Goal: Find specific page/section: Find specific page/section

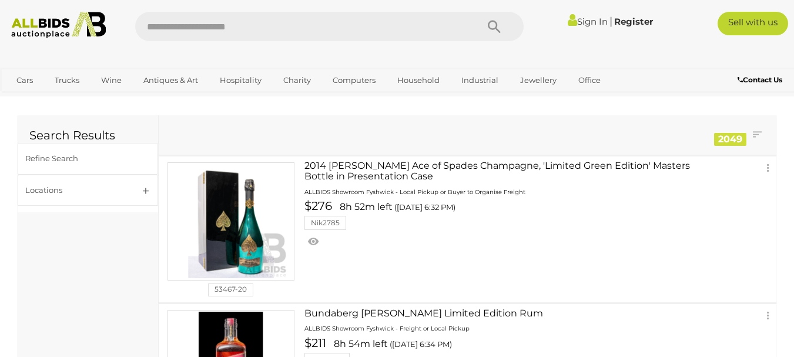
click at [268, 23] on input "text" at bounding box center [300, 26] width 330 height 29
type input "****"
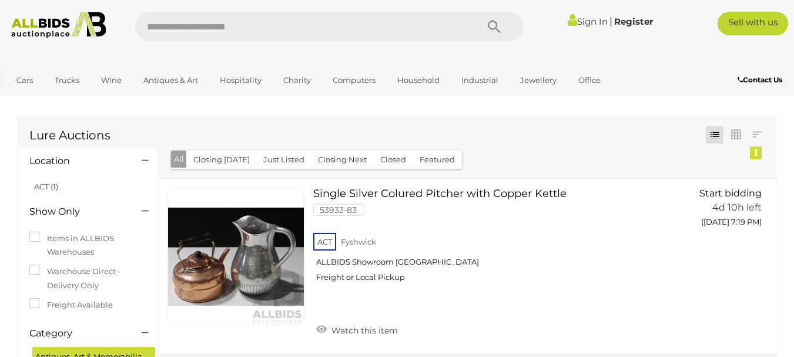
click at [181, 27] on input "text" at bounding box center [300, 26] width 330 height 29
type input "****"
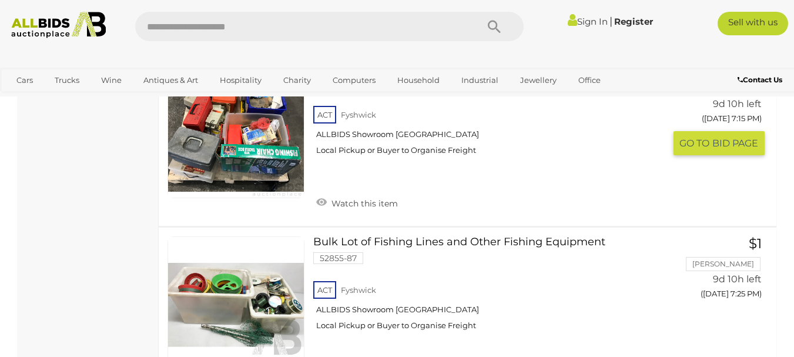
scroll to position [1997, 0]
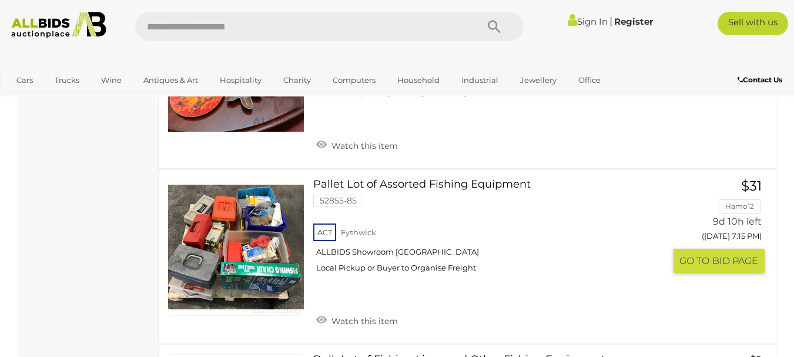
click at [260, 222] on link at bounding box center [235, 247] width 137 height 137
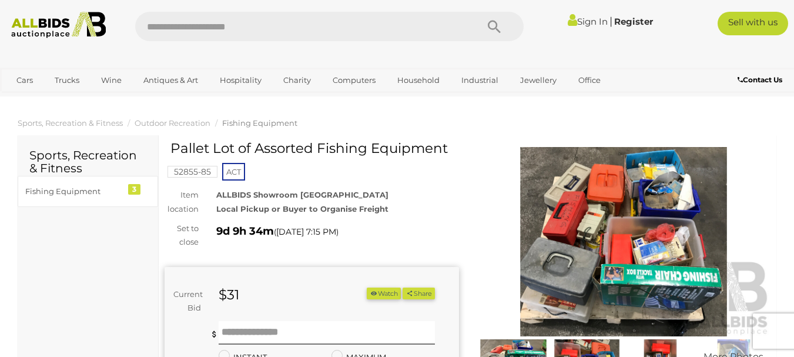
click at [657, 236] on img at bounding box center [623, 242] width 294 height 190
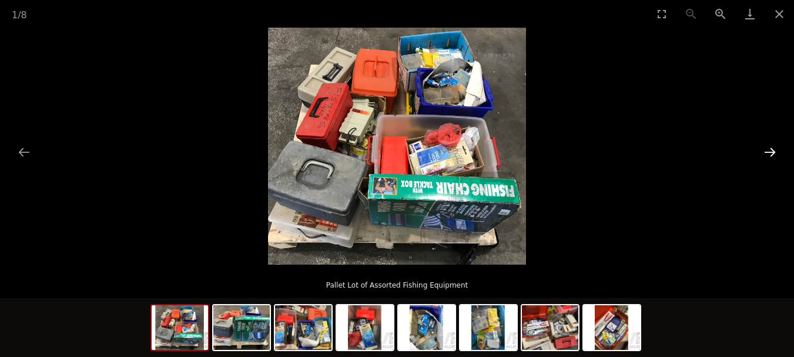
click at [771, 152] on button "Next slide" at bounding box center [769, 151] width 25 height 23
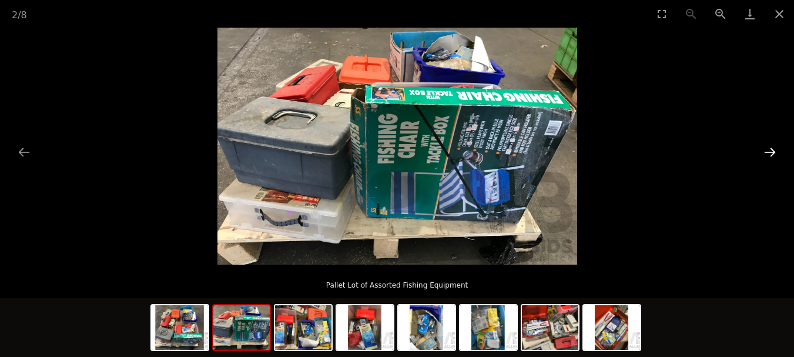
click at [771, 152] on button "Next slide" at bounding box center [769, 151] width 25 height 23
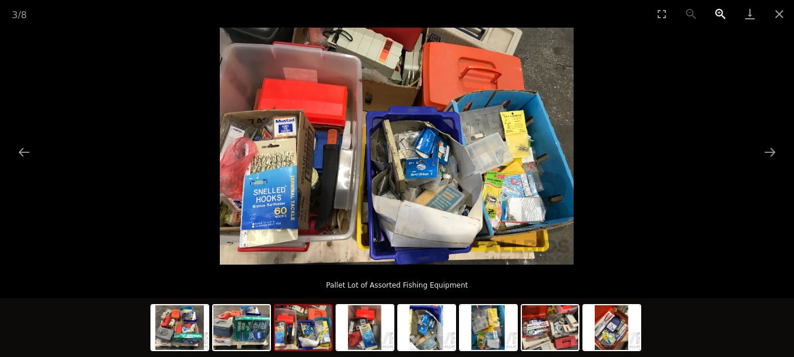
click at [718, 14] on button "Zoom in" at bounding box center [719, 14] width 29 height 28
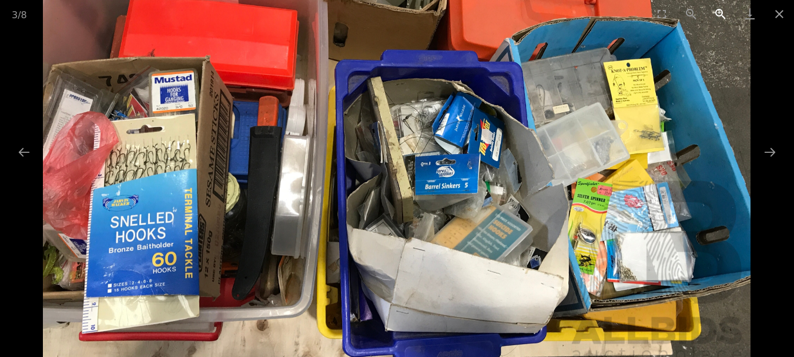
click at [718, 14] on button "Zoom in" at bounding box center [719, 14] width 29 height 28
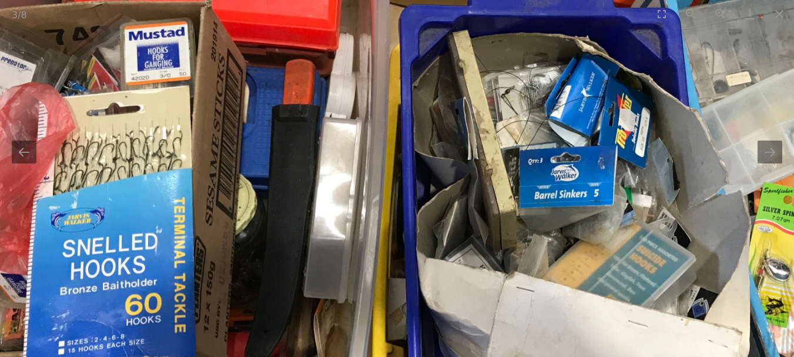
drag, startPoint x: 597, startPoint y: 233, endPoint x: 707, endPoint y: 226, distance: 109.4
click at [706, 227] on img at bounding box center [491, 110] width 1061 height 710
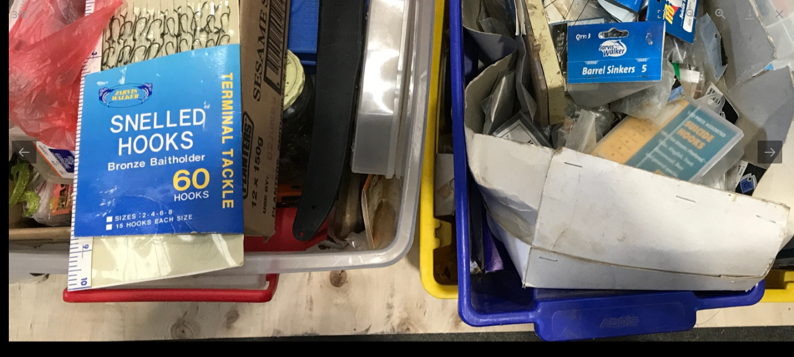
drag, startPoint x: 228, startPoint y: 199, endPoint x: 305, endPoint y: -1, distance: 214.3
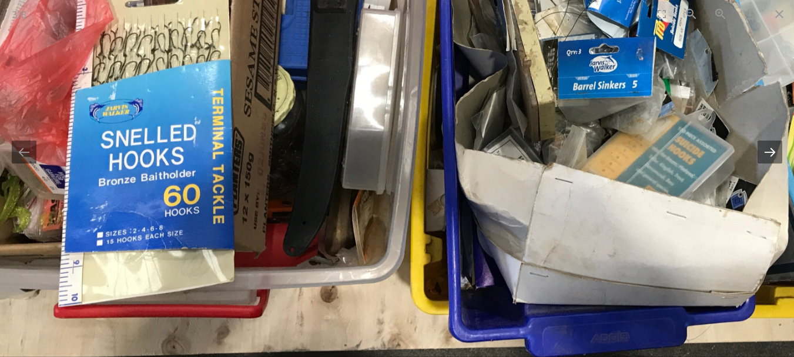
click at [770, 151] on button "Next slide" at bounding box center [769, 151] width 25 height 23
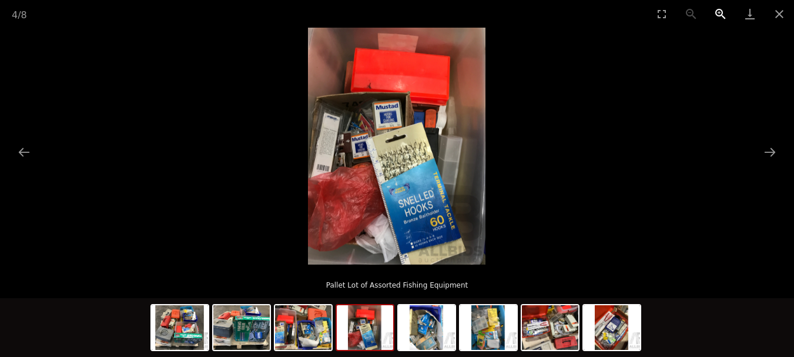
click at [717, 11] on button "Zoom in" at bounding box center [719, 14] width 29 height 28
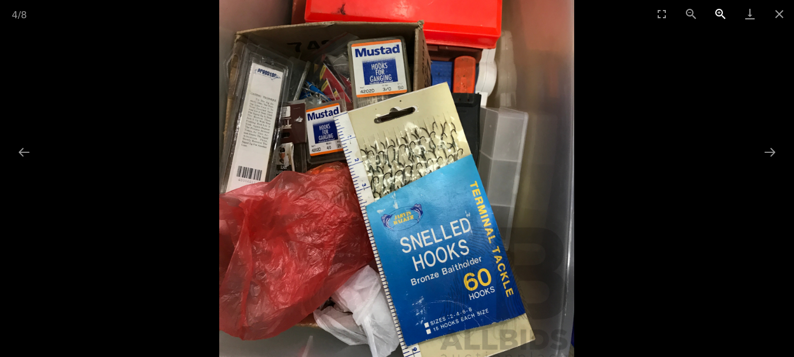
click at [717, 11] on button "Zoom in" at bounding box center [719, 14] width 29 height 28
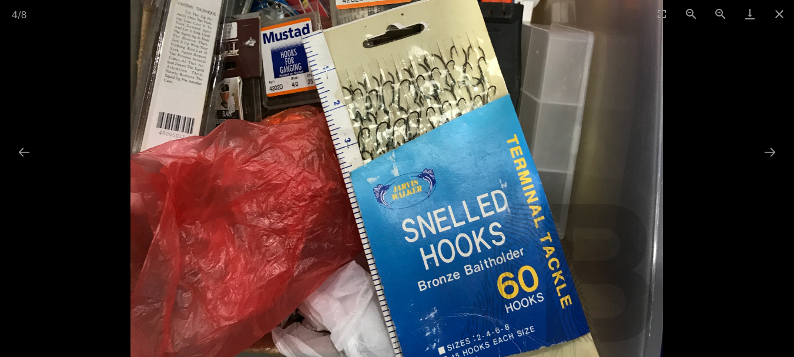
drag, startPoint x: 295, startPoint y: 109, endPoint x: 275, endPoint y: 53, distance: 59.3
click at [275, 53] on img at bounding box center [396, 58] width 533 height 710
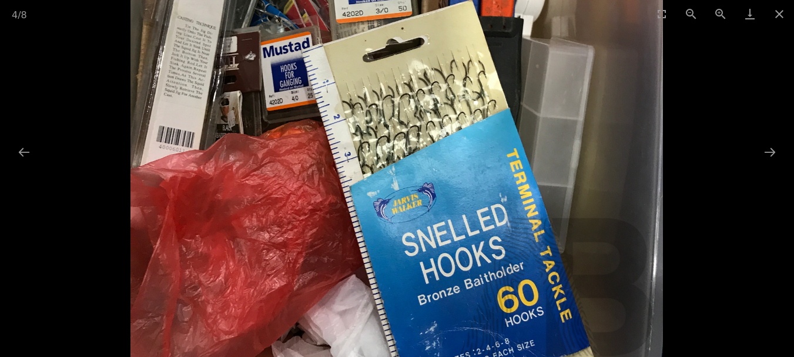
drag, startPoint x: 459, startPoint y: 300, endPoint x: 450, endPoint y: 343, distance: 44.2
click at [450, 343] on img at bounding box center [396, 72] width 533 height 710
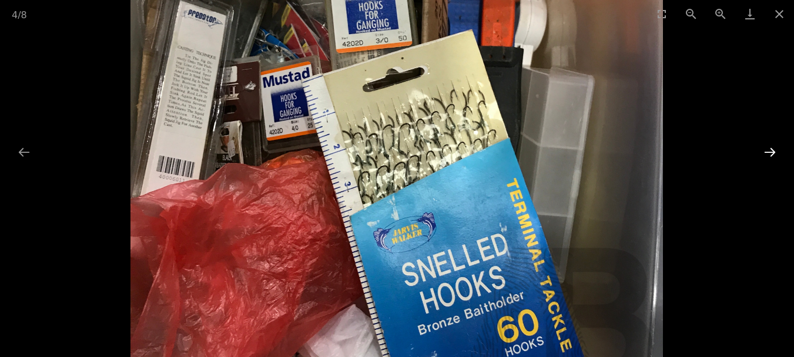
click at [772, 152] on button "Next slide" at bounding box center [769, 151] width 25 height 23
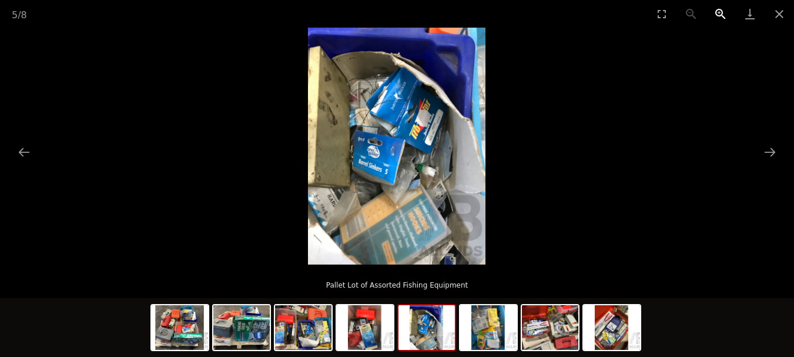
click at [717, 11] on button "Zoom in" at bounding box center [719, 14] width 29 height 28
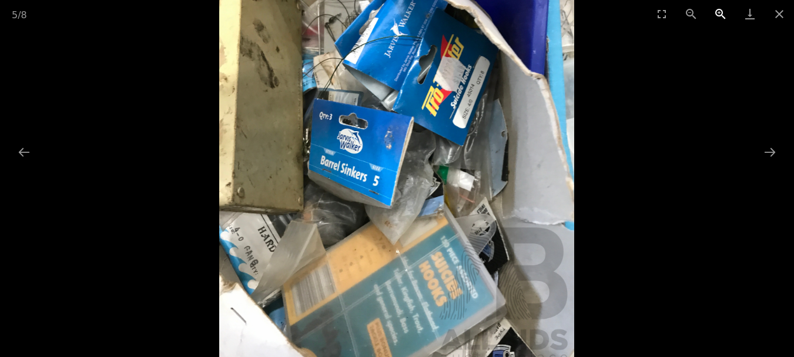
click at [717, 11] on button "Zoom in" at bounding box center [719, 14] width 29 height 28
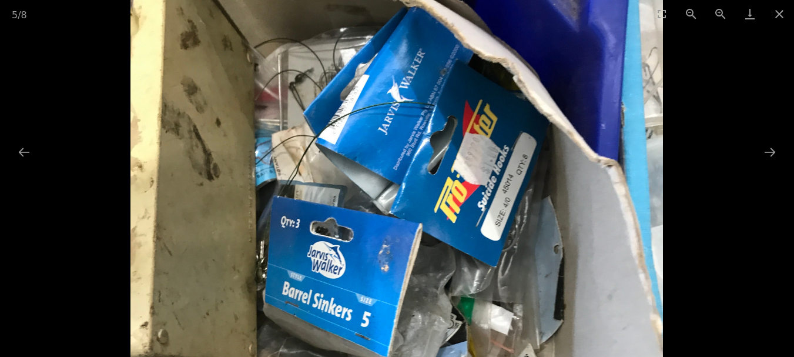
drag, startPoint x: 429, startPoint y: 246, endPoint x: 503, endPoint y: 379, distance: 152.5
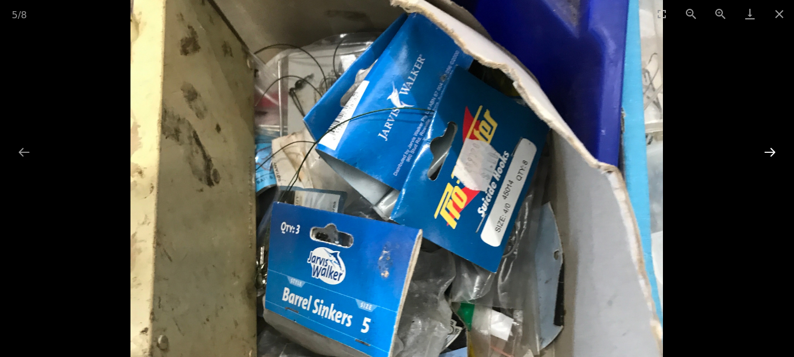
click at [768, 150] on button "Next slide" at bounding box center [769, 151] width 25 height 23
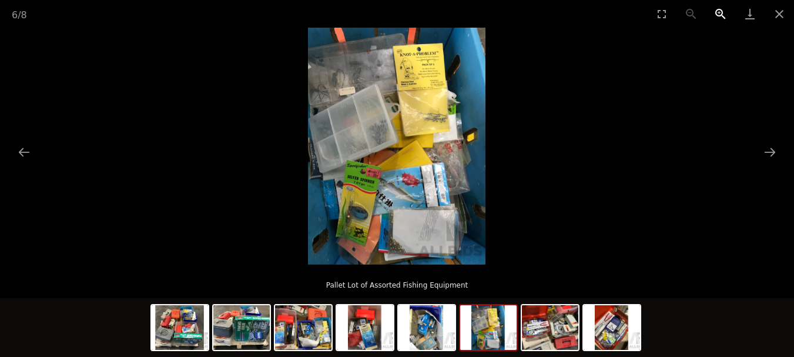
click at [716, 12] on button "Zoom in" at bounding box center [719, 14] width 29 height 28
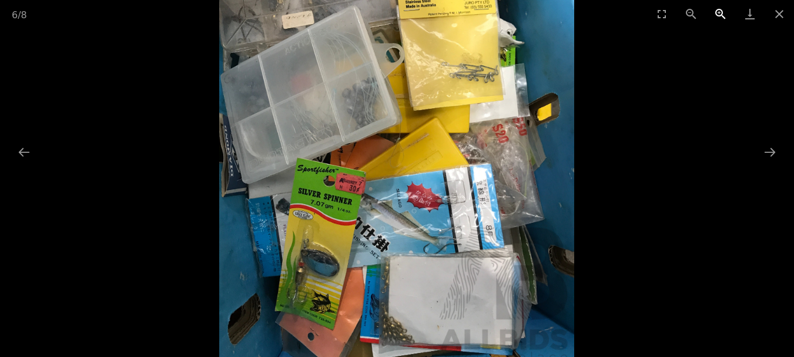
click at [716, 12] on button "Zoom in" at bounding box center [719, 14] width 29 height 28
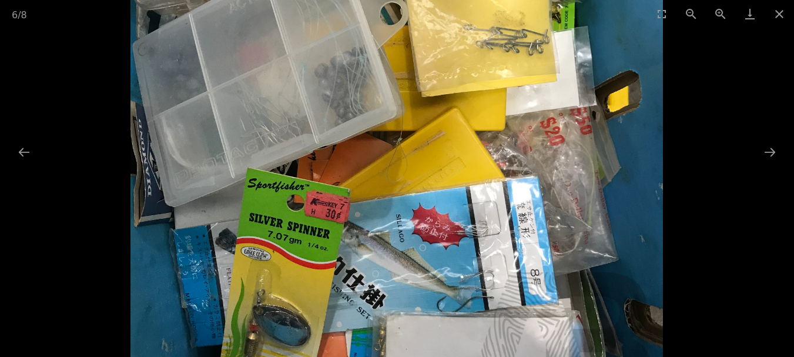
drag, startPoint x: 404, startPoint y: 241, endPoint x: 422, endPoint y: 273, distance: 35.8
click at [422, 273] on img at bounding box center [396, 126] width 533 height 710
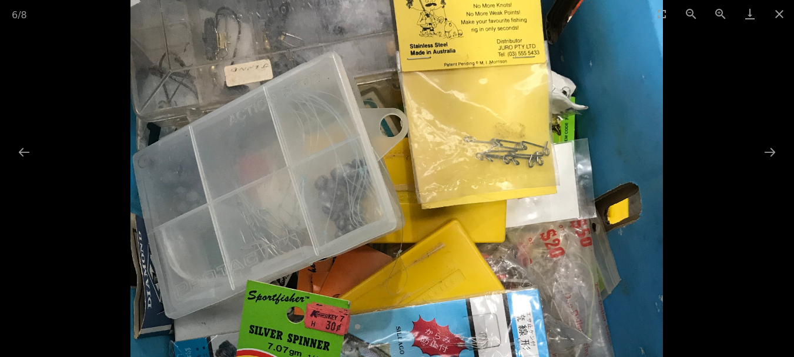
drag, startPoint x: 420, startPoint y: 72, endPoint x: 449, endPoint y: 172, distance: 103.3
click at [449, 172] on img at bounding box center [396, 238] width 533 height 710
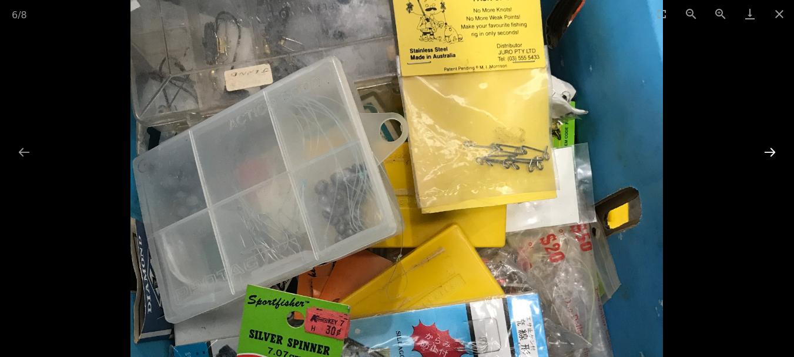
click at [769, 150] on button "Next slide" at bounding box center [769, 151] width 25 height 23
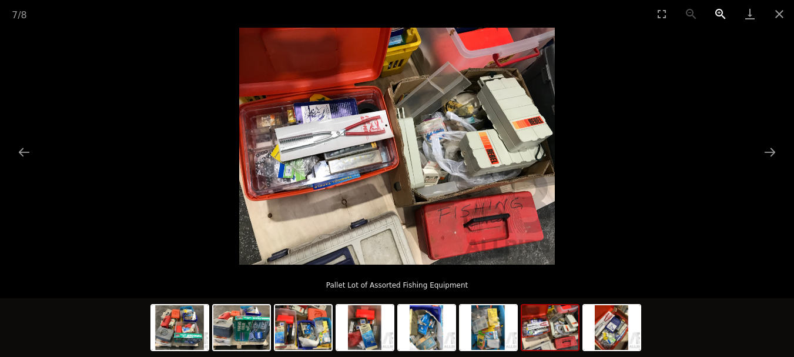
click at [717, 12] on button "Zoom in" at bounding box center [719, 14] width 29 height 28
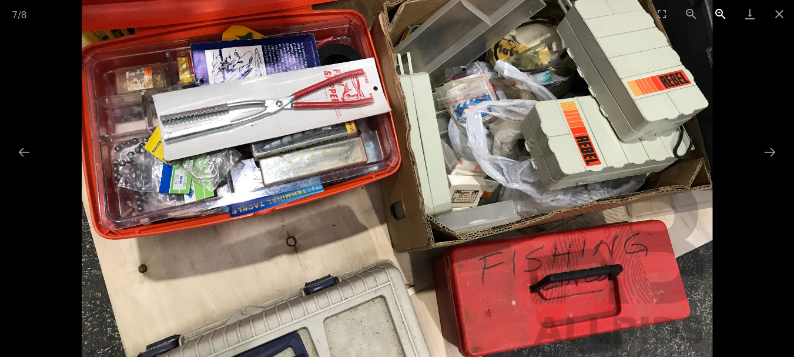
click at [717, 12] on button "Zoom in" at bounding box center [719, 14] width 29 height 28
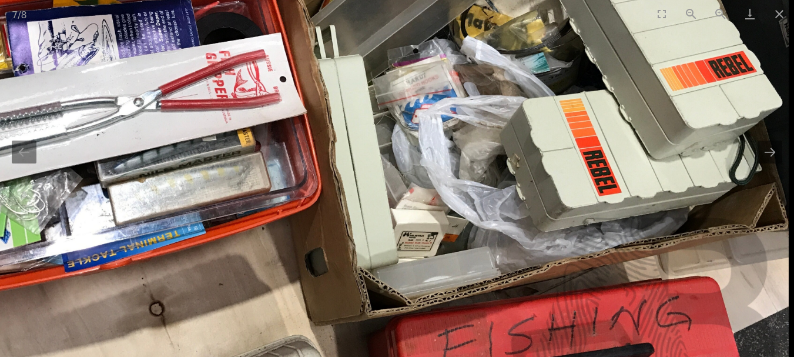
drag, startPoint x: 272, startPoint y: 136, endPoint x: 154, endPoint y: 163, distance: 120.4
click at [154, 163] on img at bounding box center [315, 141] width 947 height 710
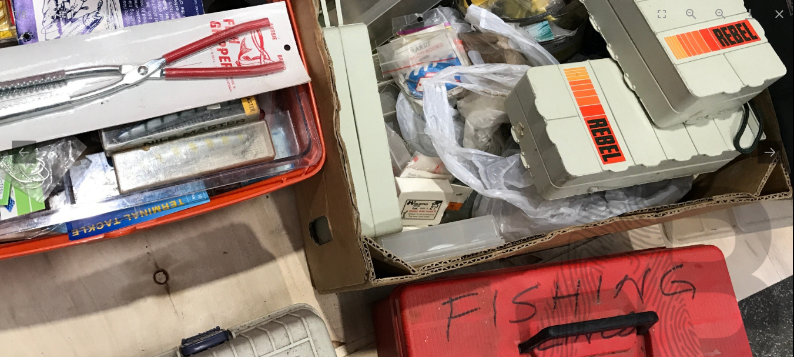
drag, startPoint x: 624, startPoint y: 164, endPoint x: 619, endPoint y: 133, distance: 32.2
click at [618, 132] on img at bounding box center [319, 109] width 947 height 710
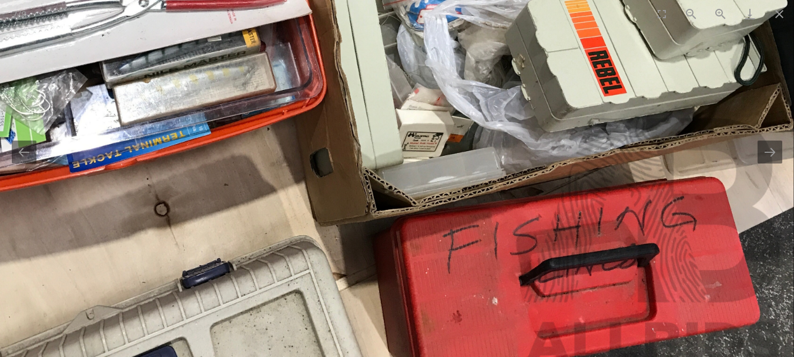
drag, startPoint x: 466, startPoint y: 227, endPoint x: 464, endPoint y: 154, distance: 72.9
click at [464, 157] on img at bounding box center [320, 42] width 947 height 710
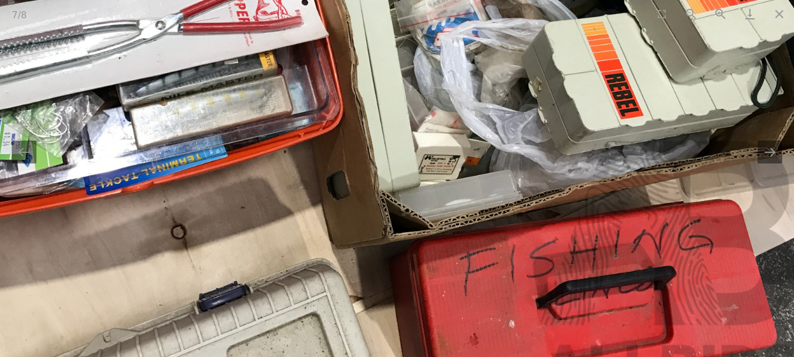
drag, startPoint x: 477, startPoint y: 278, endPoint x: 479, endPoint y: 372, distance: 94.0
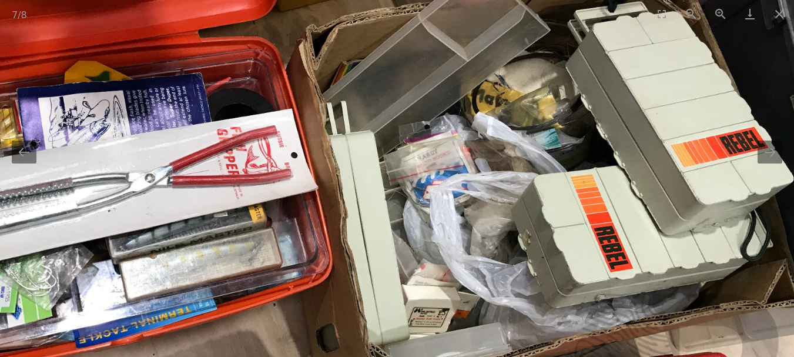
drag, startPoint x: 488, startPoint y: 226, endPoint x: 492, endPoint y: 315, distance: 89.4
click at [492, 315] on img at bounding box center [326, 217] width 947 height 710
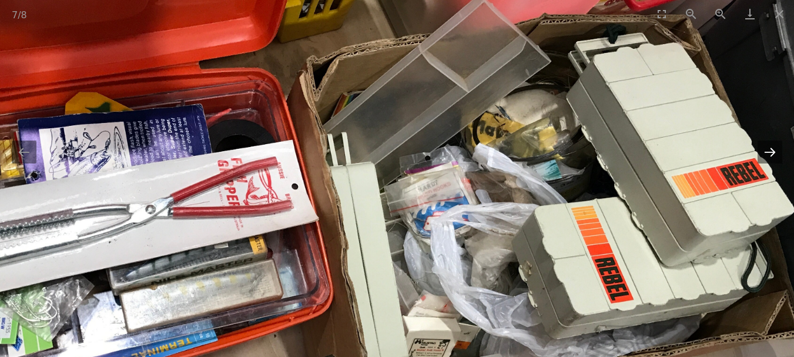
click at [768, 147] on button "Next slide" at bounding box center [769, 151] width 25 height 23
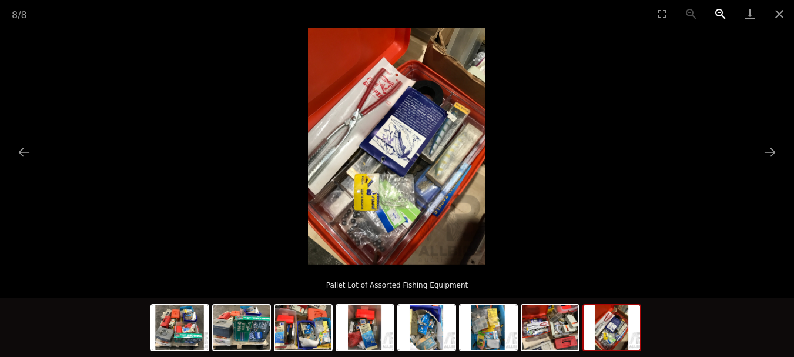
click at [719, 12] on button "Zoom in" at bounding box center [719, 14] width 29 height 28
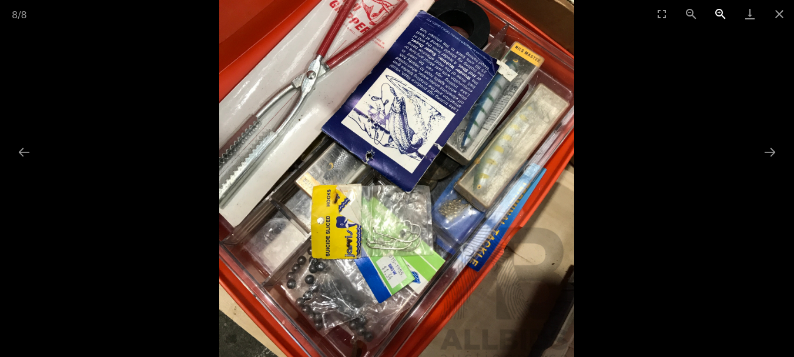
click at [719, 12] on button "Zoom in" at bounding box center [719, 14] width 29 height 28
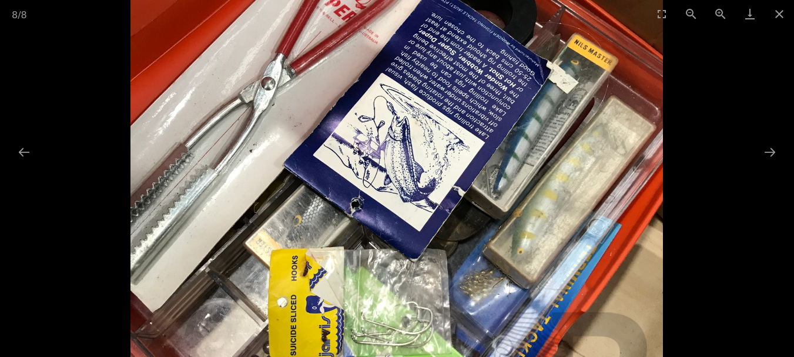
drag, startPoint x: 298, startPoint y: 211, endPoint x: 345, endPoint y: 267, distance: 72.9
click at [345, 267] on img at bounding box center [396, 166] width 533 height 710
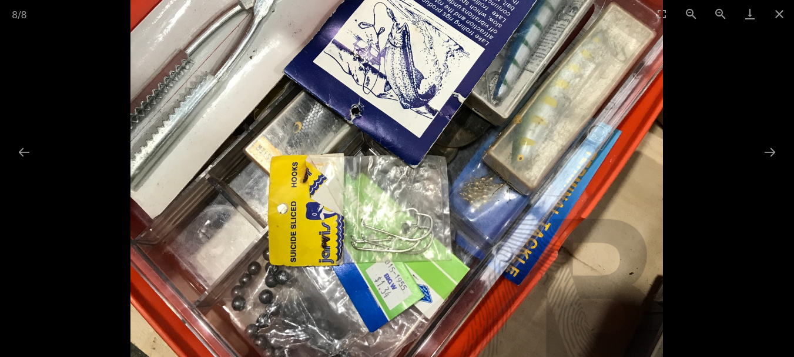
drag, startPoint x: 561, startPoint y: 246, endPoint x: 574, endPoint y: 117, distance: 129.2
click at [573, 118] on img at bounding box center [396, 72] width 533 height 710
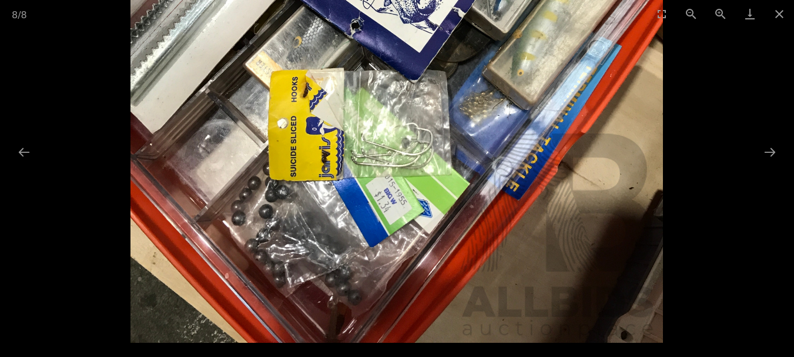
drag, startPoint x: 364, startPoint y: 268, endPoint x: 395, endPoint y: 168, distance: 104.6
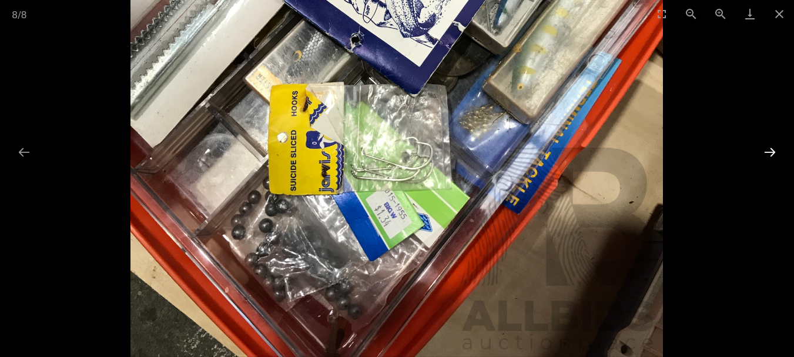
click at [771, 151] on button "Next slide" at bounding box center [769, 151] width 25 height 23
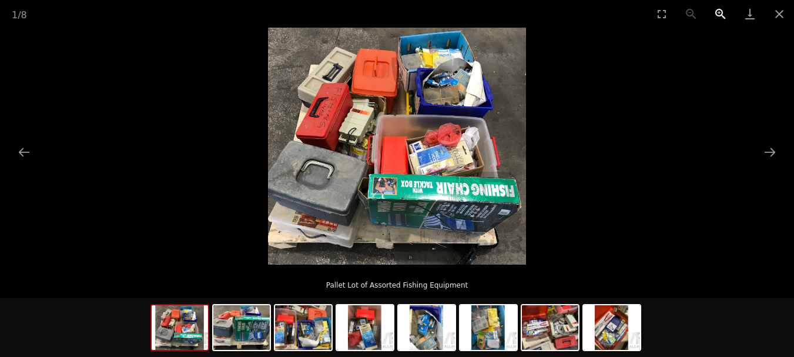
click at [717, 11] on button "Zoom in" at bounding box center [719, 14] width 29 height 28
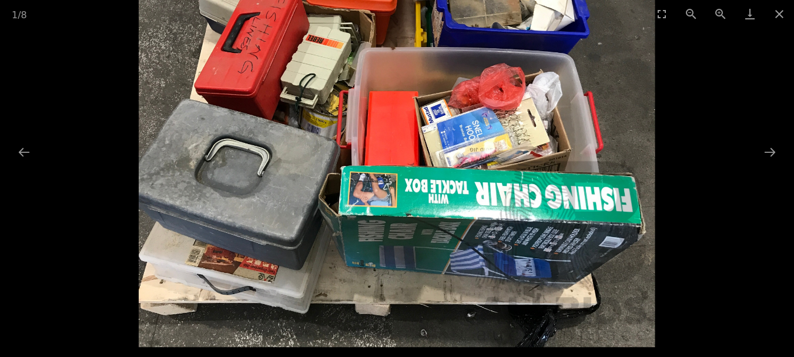
drag, startPoint x: 321, startPoint y: 189, endPoint x: 350, endPoint y: 120, distance: 74.2
click at [350, 120] on img at bounding box center [397, 109] width 516 height 473
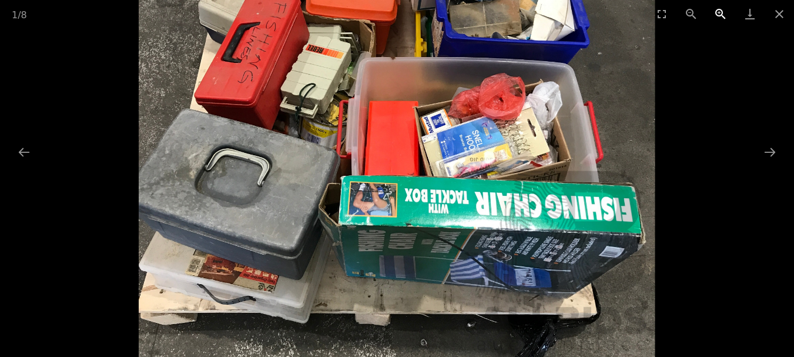
click at [719, 11] on button "Zoom in" at bounding box center [719, 14] width 29 height 28
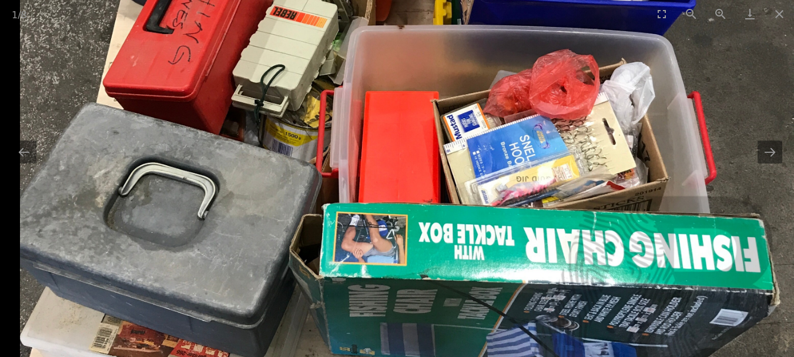
drag, startPoint x: 218, startPoint y: 279, endPoint x: 238, endPoint y: 171, distance: 109.9
click at [238, 171] on img at bounding box center [407, 119] width 774 height 710
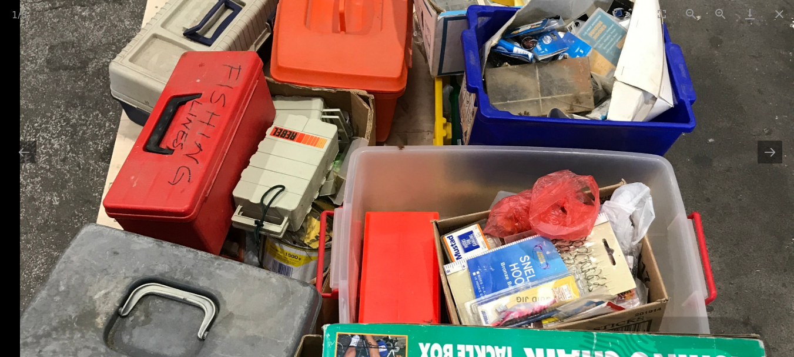
drag, startPoint x: 378, startPoint y: 69, endPoint x: 372, endPoint y: 172, distance: 102.4
click at [372, 171] on img at bounding box center [407, 240] width 774 height 710
